Goal: Task Accomplishment & Management: Manage account settings

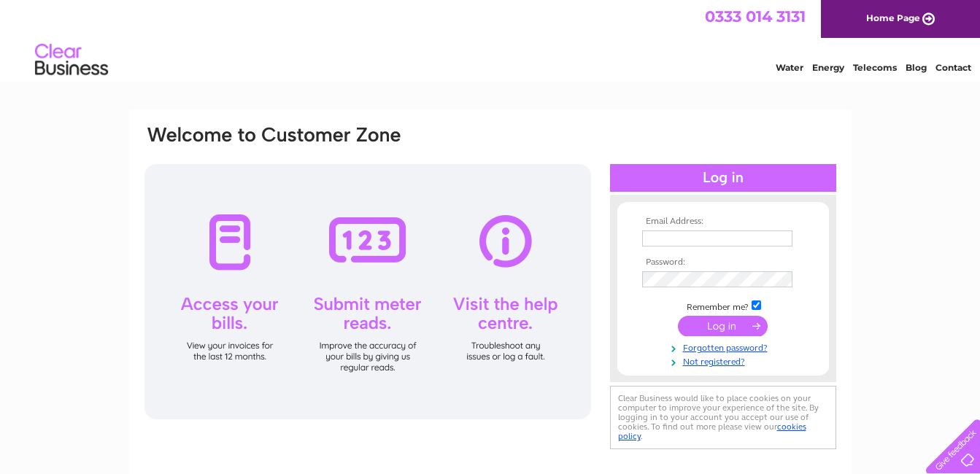
type input "[EMAIL_ADDRESS][DOMAIN_NAME]"
click at [712, 325] on input "submit" at bounding box center [723, 326] width 90 height 20
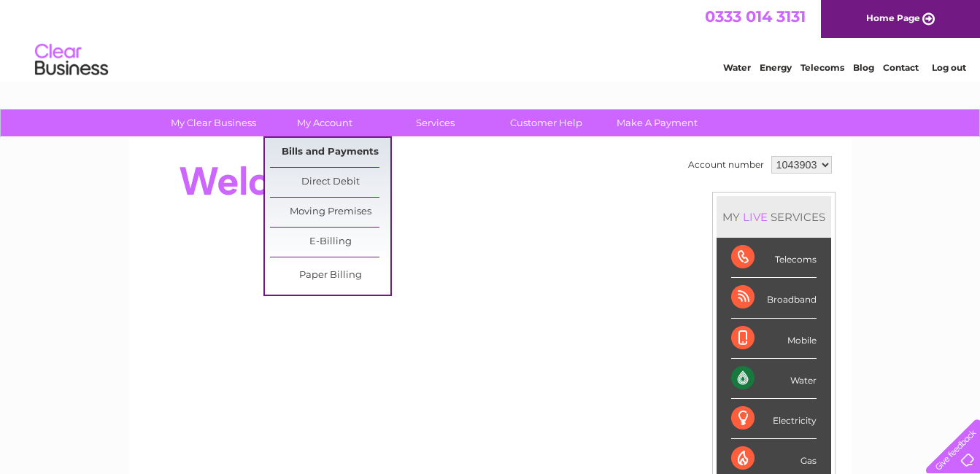
click at [338, 149] on link "Bills and Payments" at bounding box center [330, 152] width 120 height 29
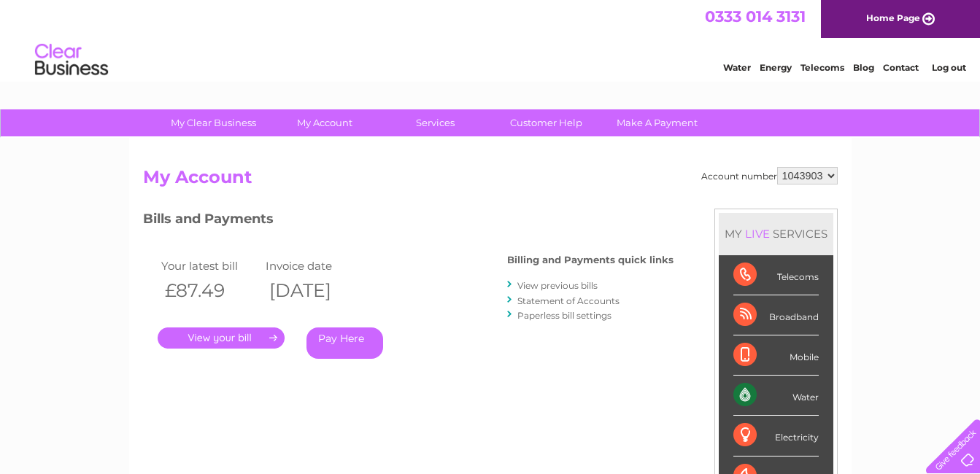
click at [183, 336] on link "." at bounding box center [221, 338] width 127 height 21
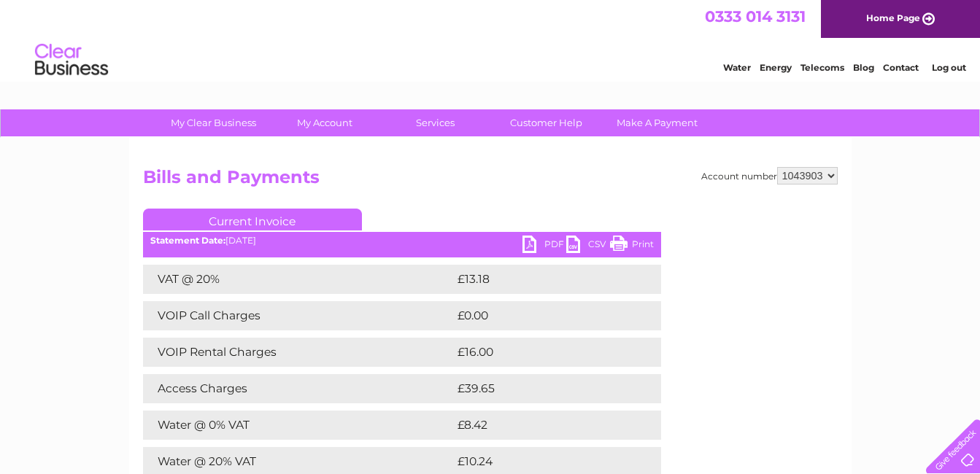
click at [546, 244] on link "PDF" at bounding box center [545, 246] width 44 height 21
click at [525, 245] on link "PDF" at bounding box center [545, 246] width 44 height 21
click at [614, 242] on link "Print" at bounding box center [632, 246] width 44 height 21
click at [547, 242] on link "PDF" at bounding box center [545, 246] width 44 height 21
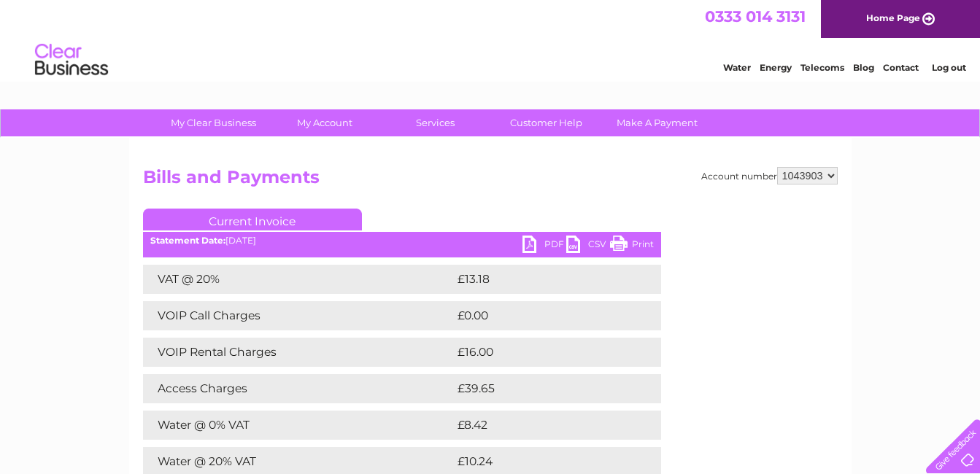
click at [547, 242] on link "PDF" at bounding box center [545, 246] width 44 height 21
click at [947, 62] on link "Log out" at bounding box center [949, 67] width 34 height 11
